Goal: Transaction & Acquisition: Purchase product/service

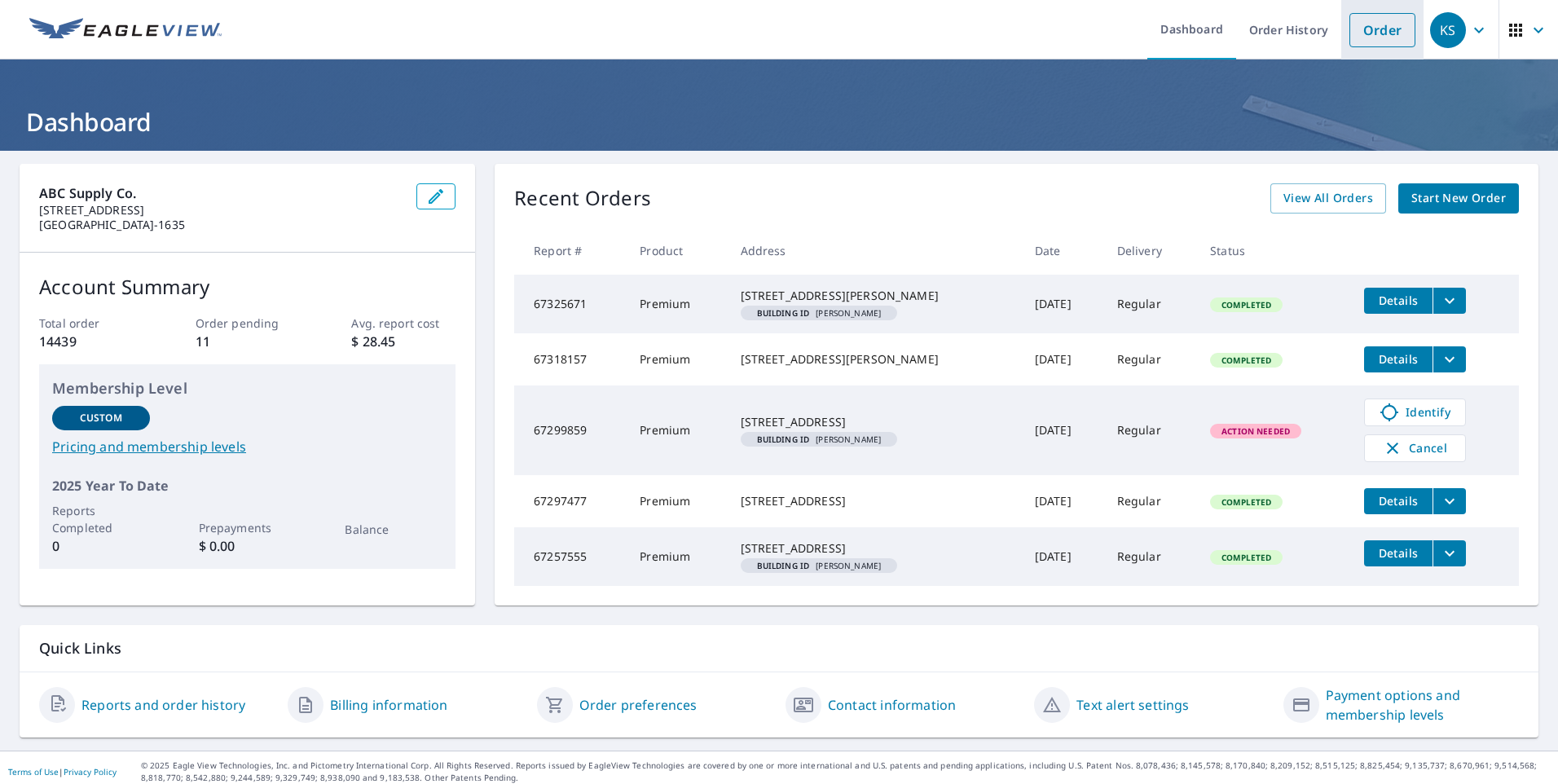
click at [1372, 31] on link "Order" at bounding box center [1382, 30] width 66 height 34
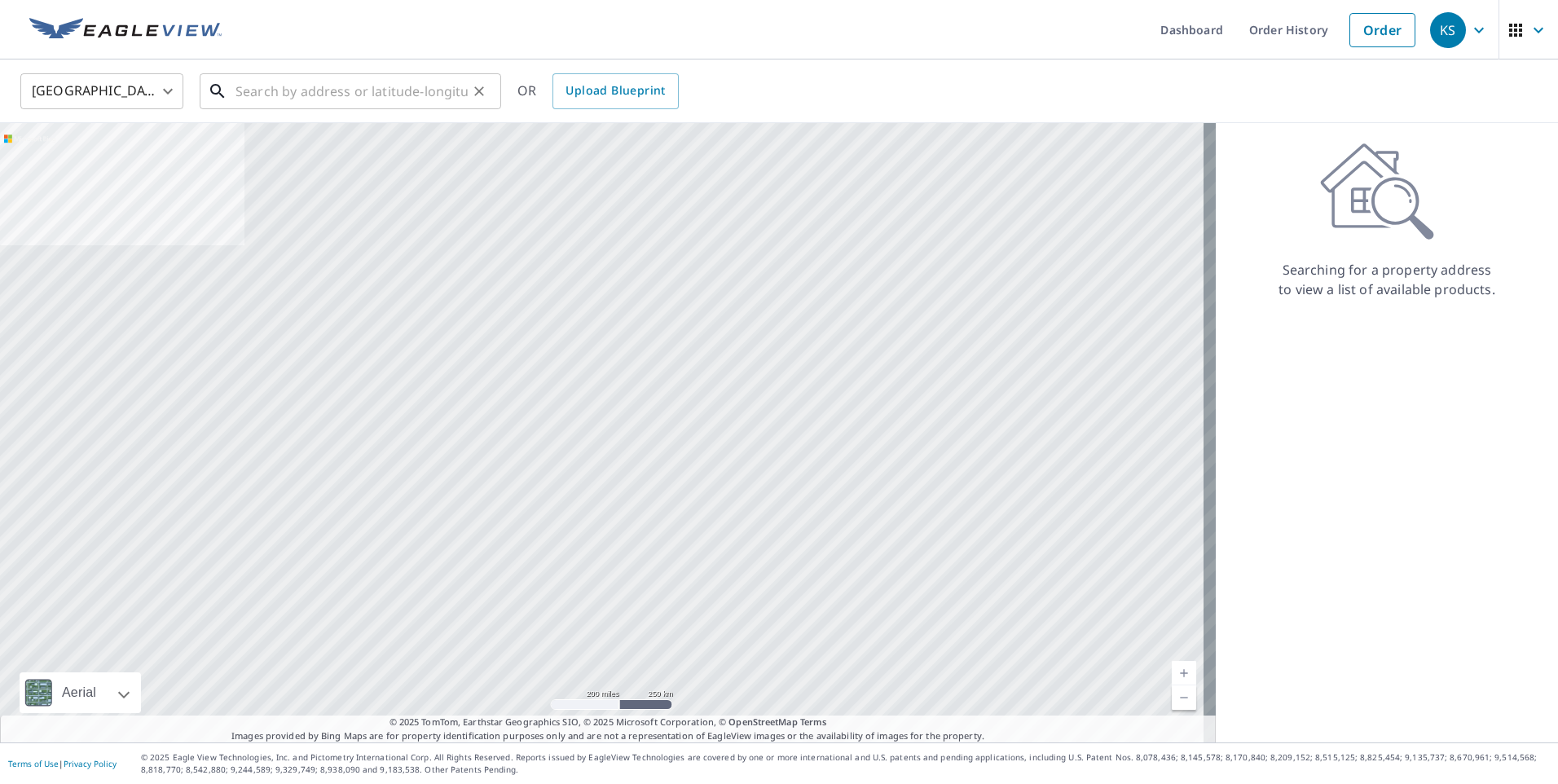
click at [371, 91] on input "text" at bounding box center [352, 91] width 232 height 45
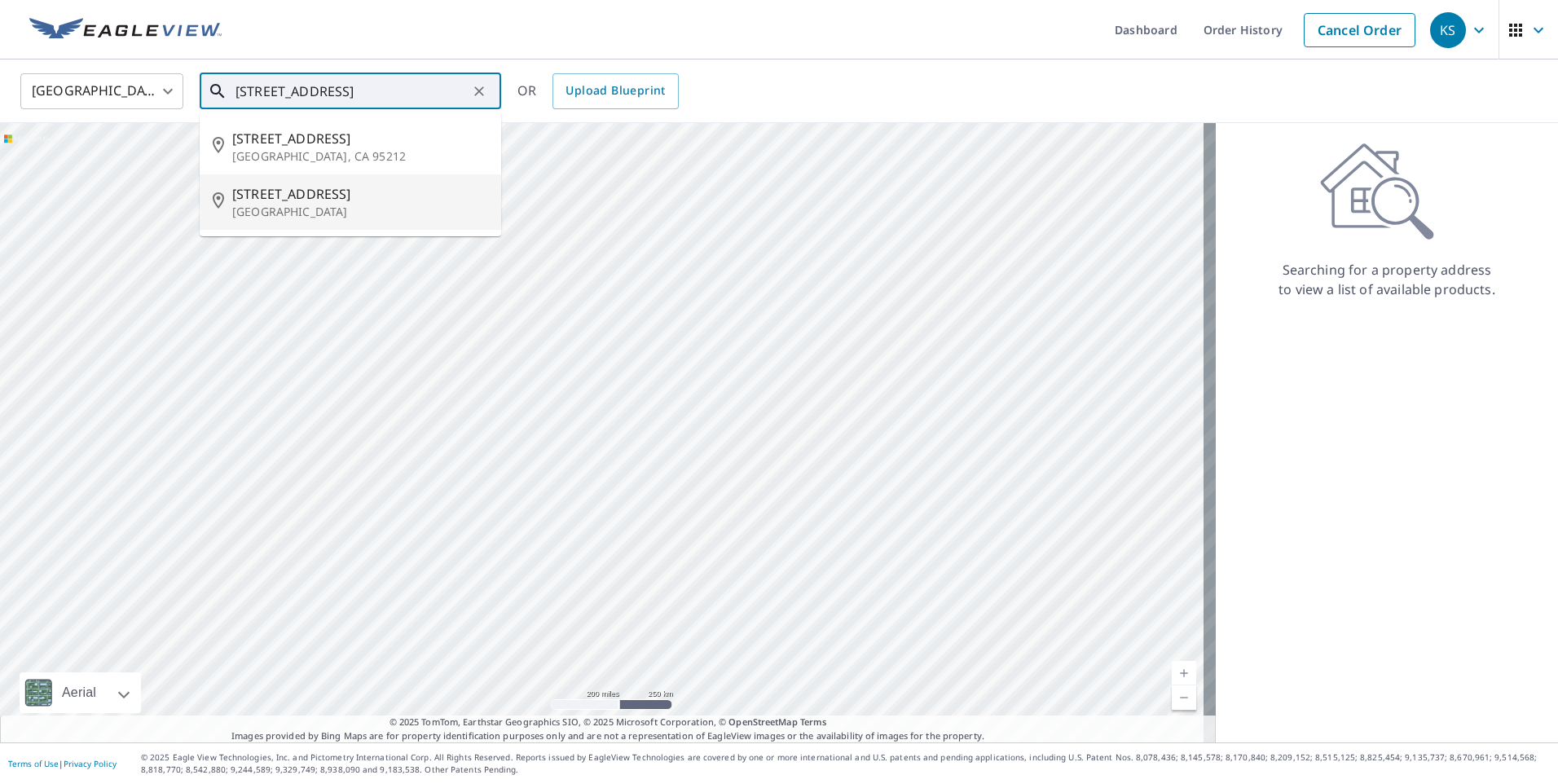
click at [315, 196] on span "[STREET_ADDRESS]" at bounding box center [360, 194] width 256 height 19
type input "[STREET_ADDRESS]"
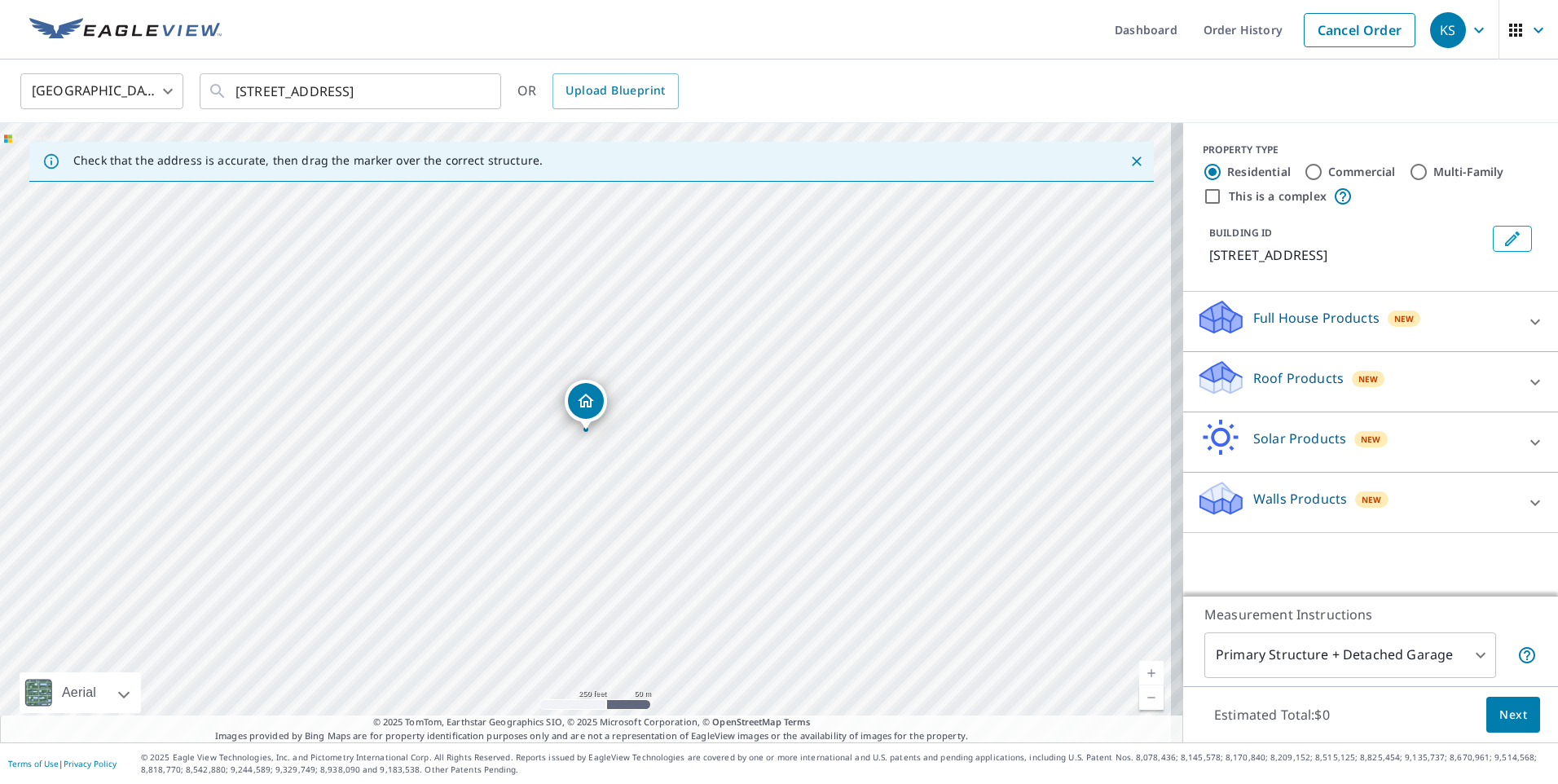
click at [1270, 388] on p "Roof Products" at bounding box center [1299, 378] width 91 height 19
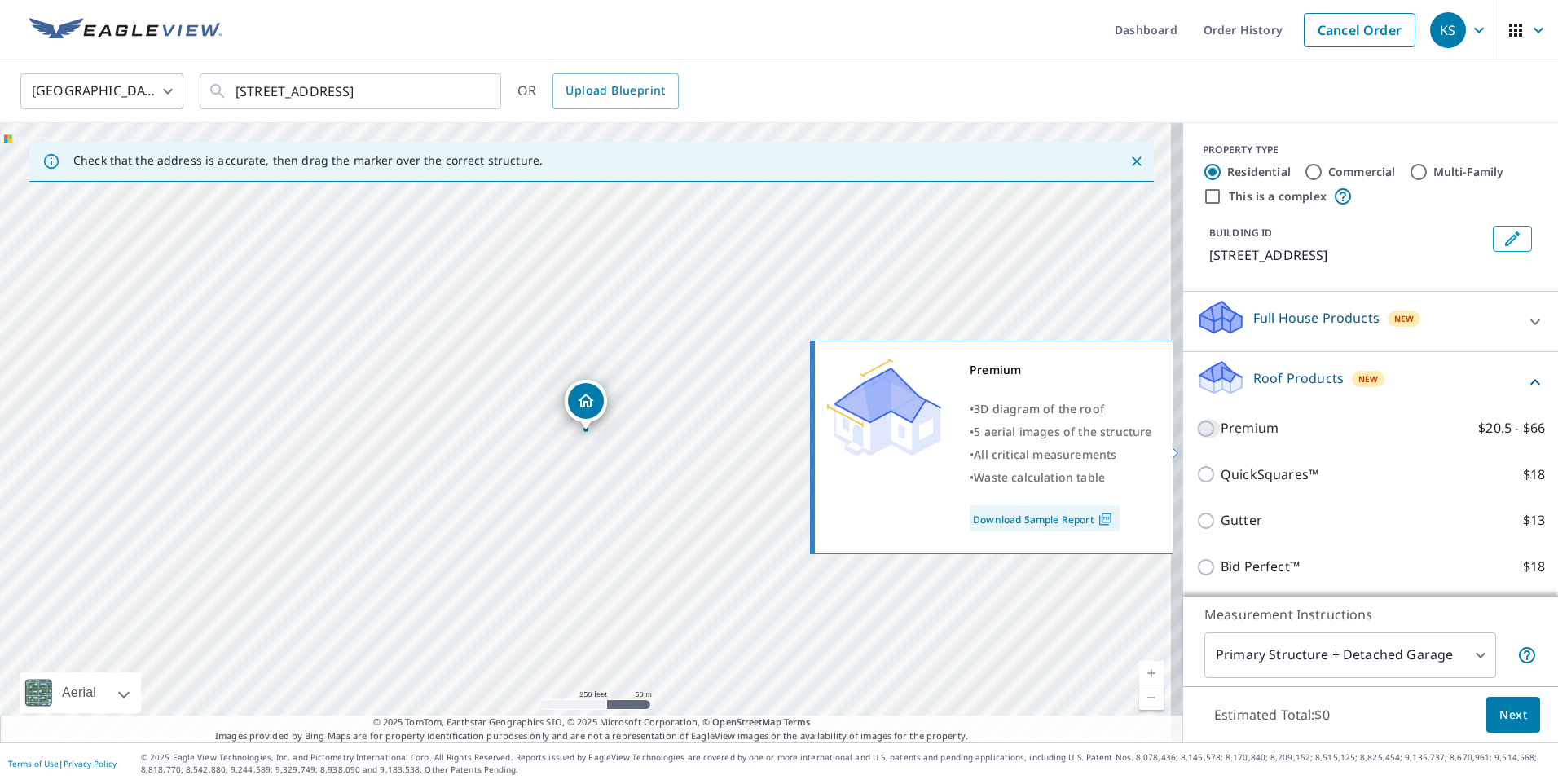
click at [1196, 439] on input "Premium $20.5 - $66" at bounding box center [1208, 428] width 24 height 19
checkbox input "true"
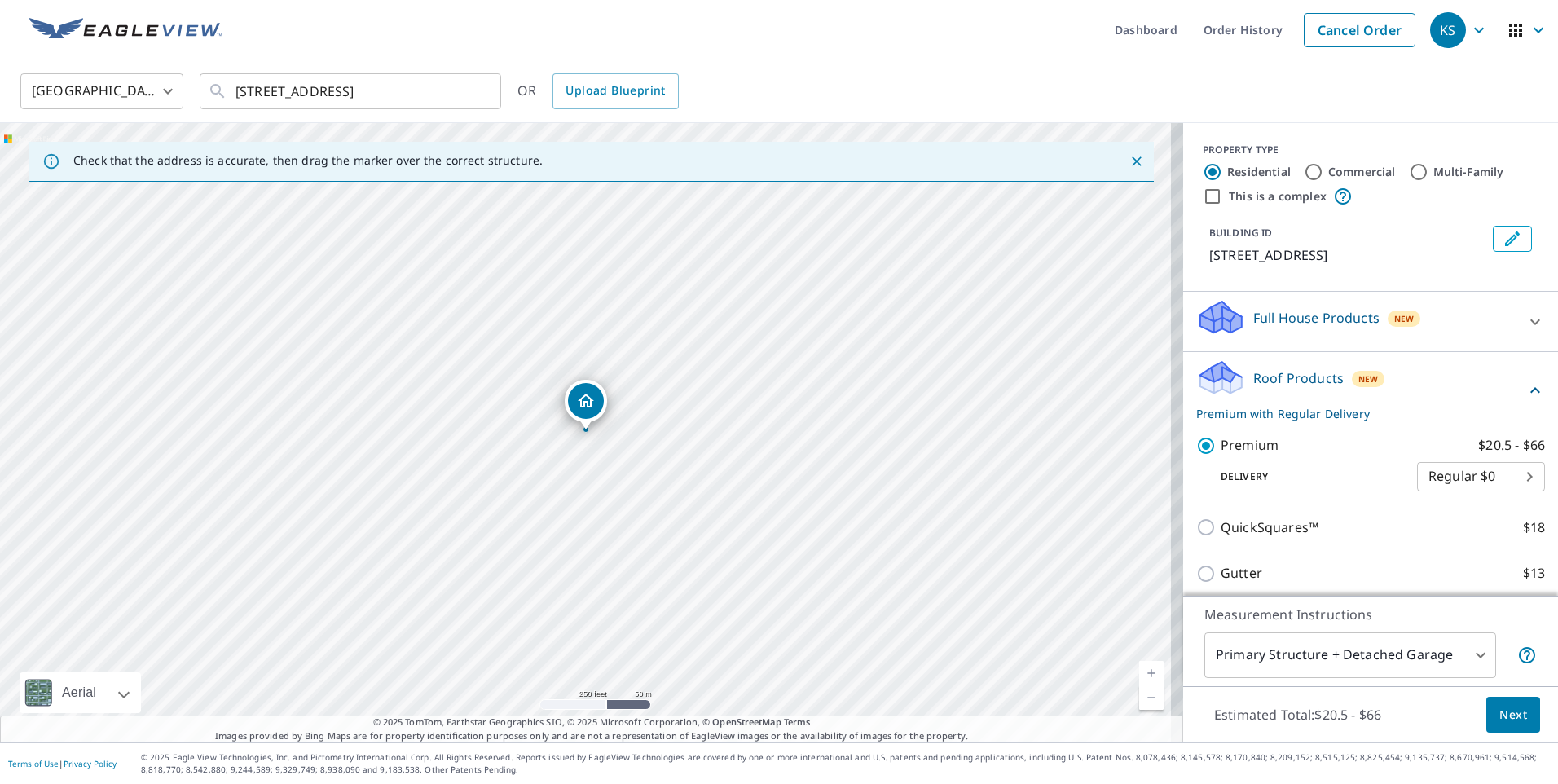
click at [1500, 713] on span "Next" at bounding box center [1514, 714] width 28 height 20
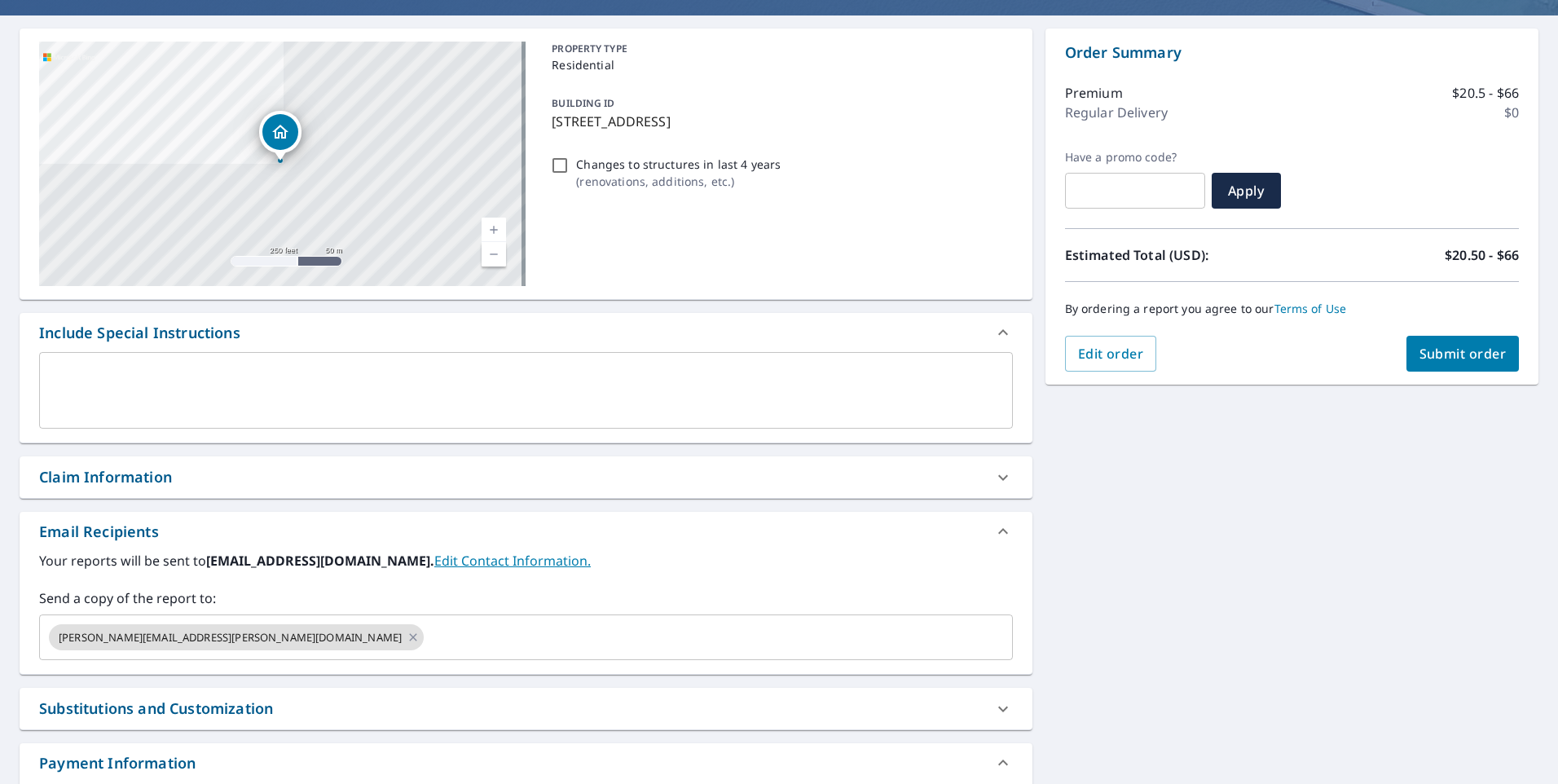
scroll to position [163, 0]
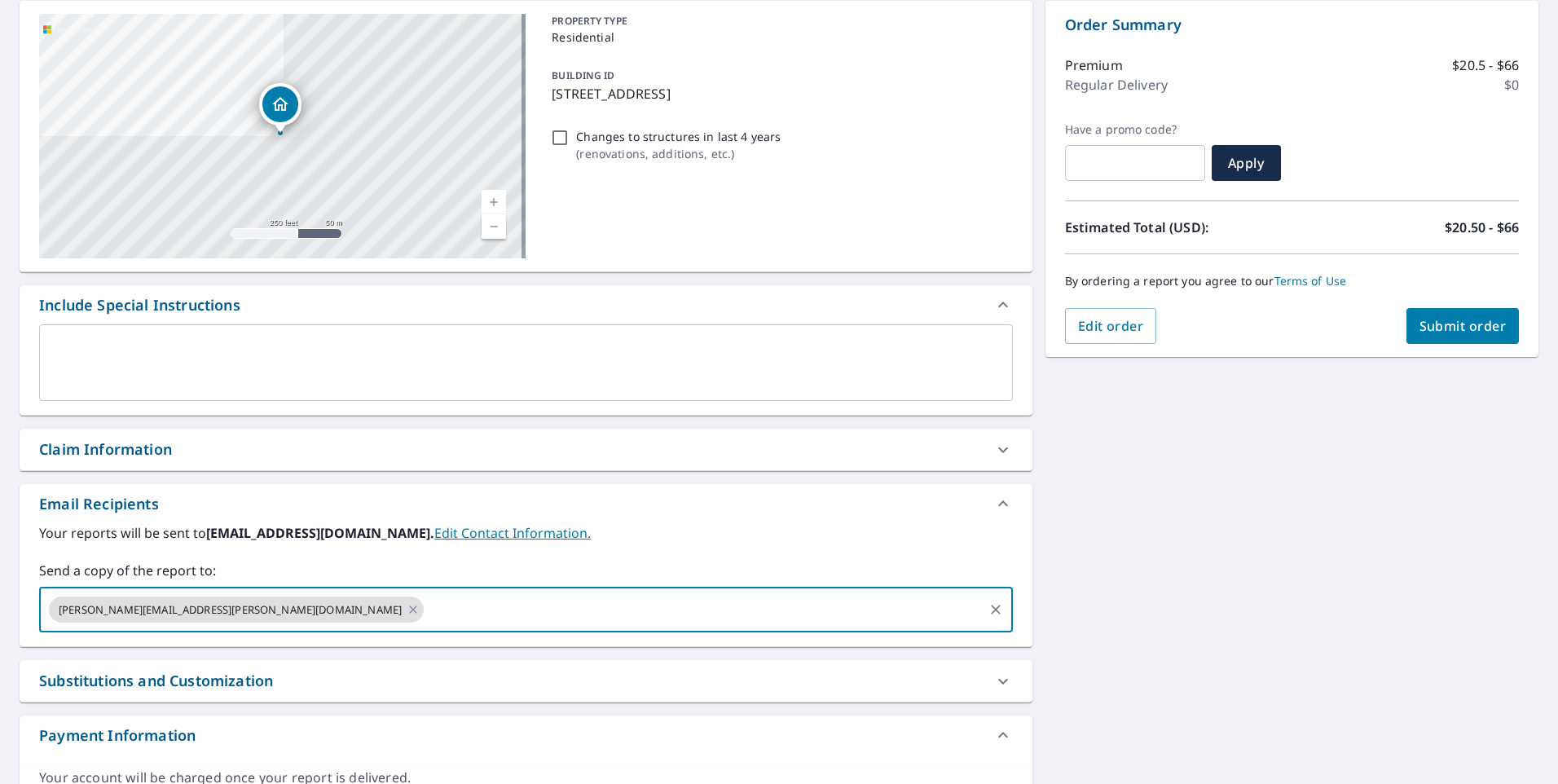
click at [426, 595] on input "text" at bounding box center [704, 609] width 555 height 31
type input "[EMAIL_ADDRESS][DOMAIN_NAME]"
click at [678, 566] on label "Send a copy of the report to:" at bounding box center [526, 570] width 974 height 19
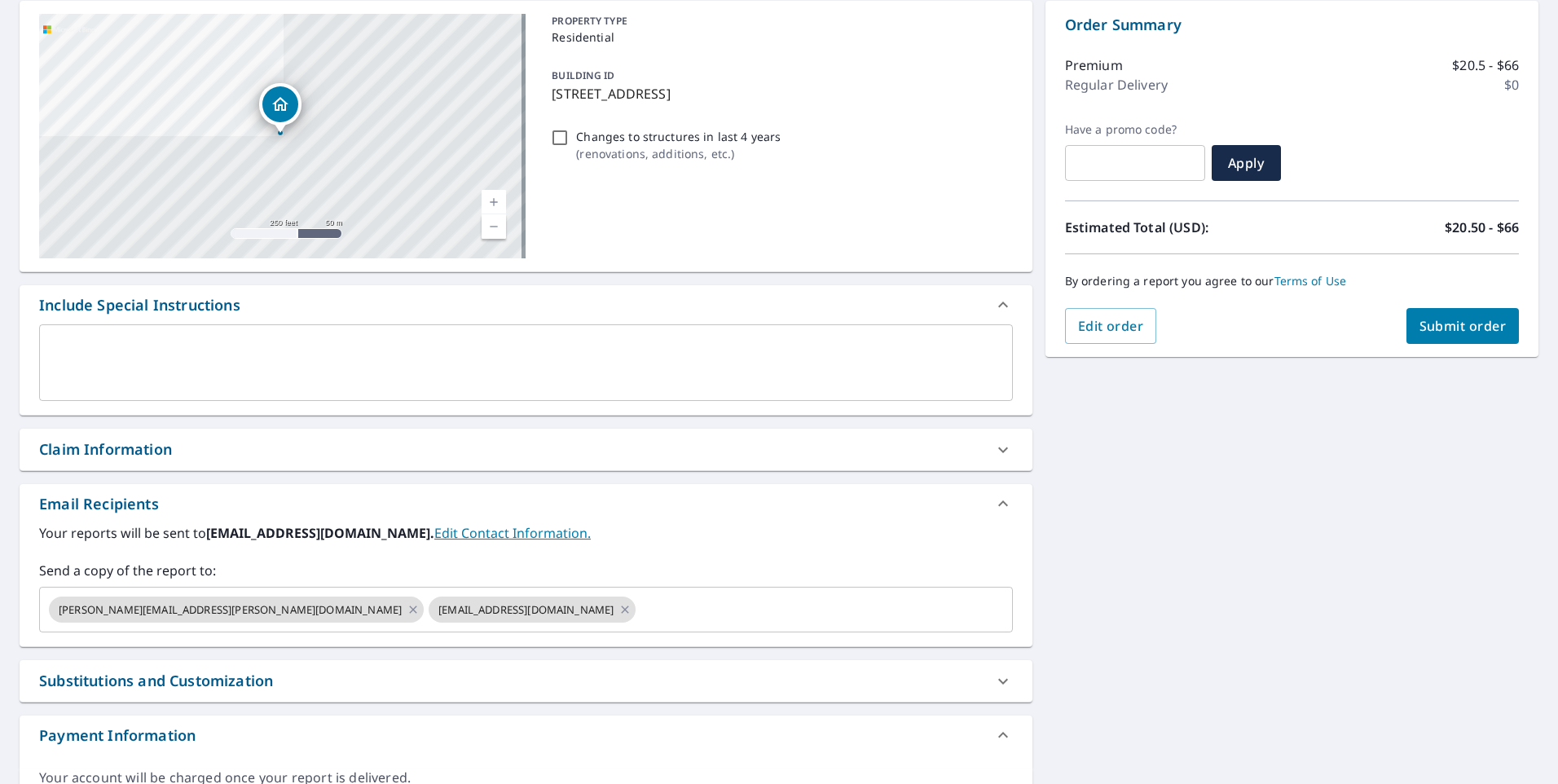
click at [1454, 328] on span "Submit order" at bounding box center [1463, 325] width 87 height 18
checkbox input "true"
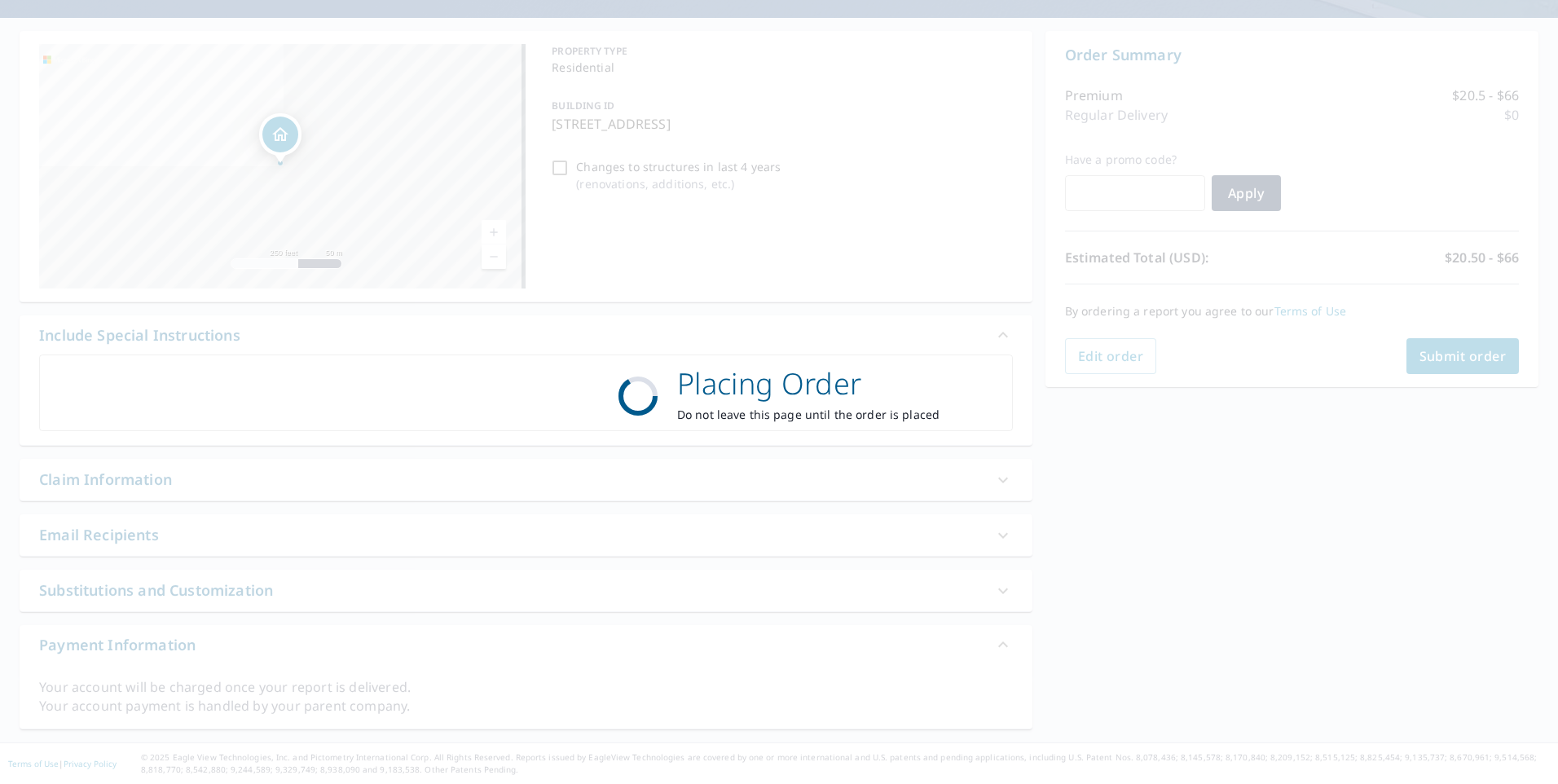
scroll to position [133, 0]
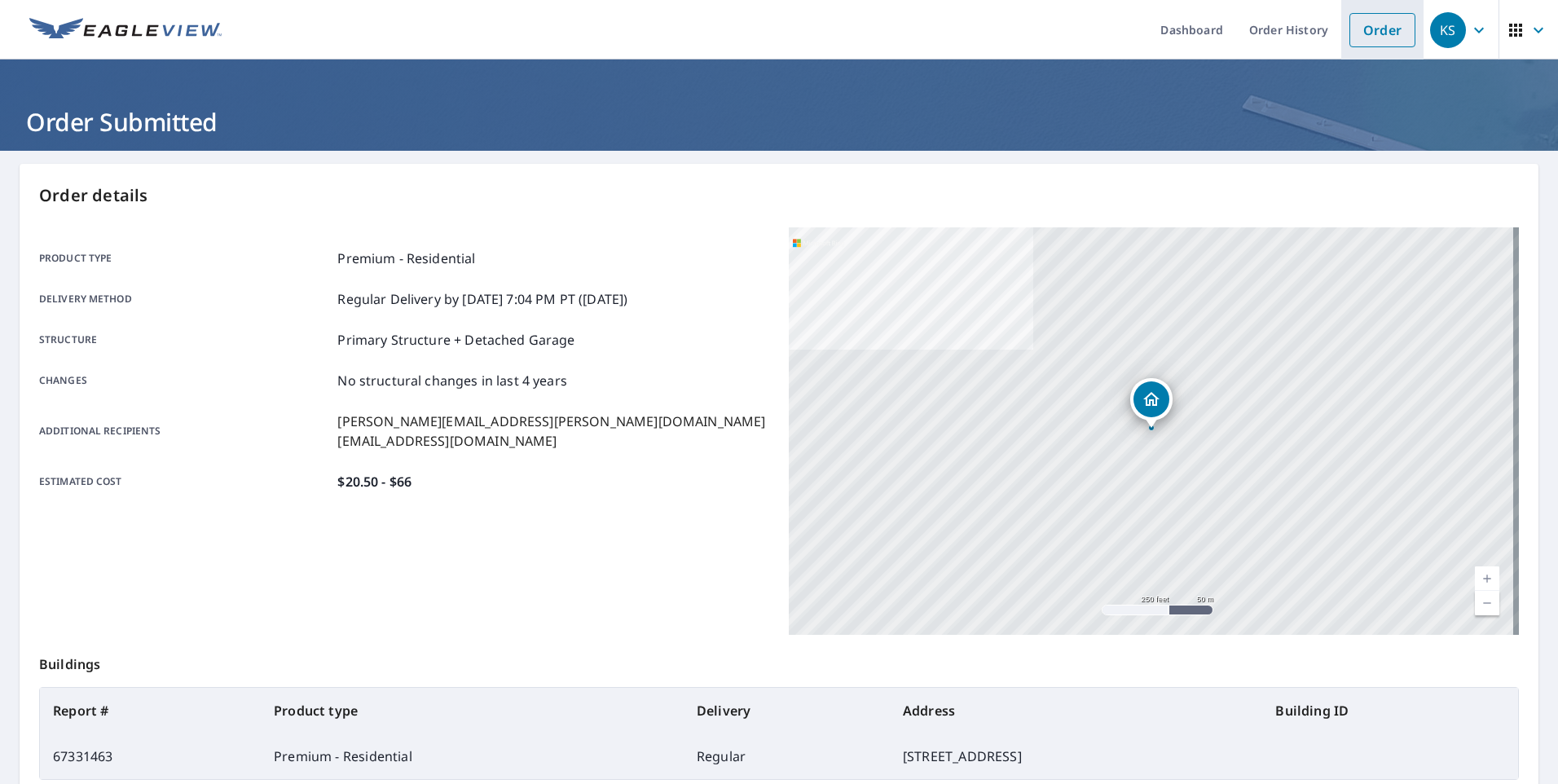
click at [1358, 30] on link "Order" at bounding box center [1382, 30] width 66 height 34
